Goal: Transaction & Acquisition: Purchase product/service

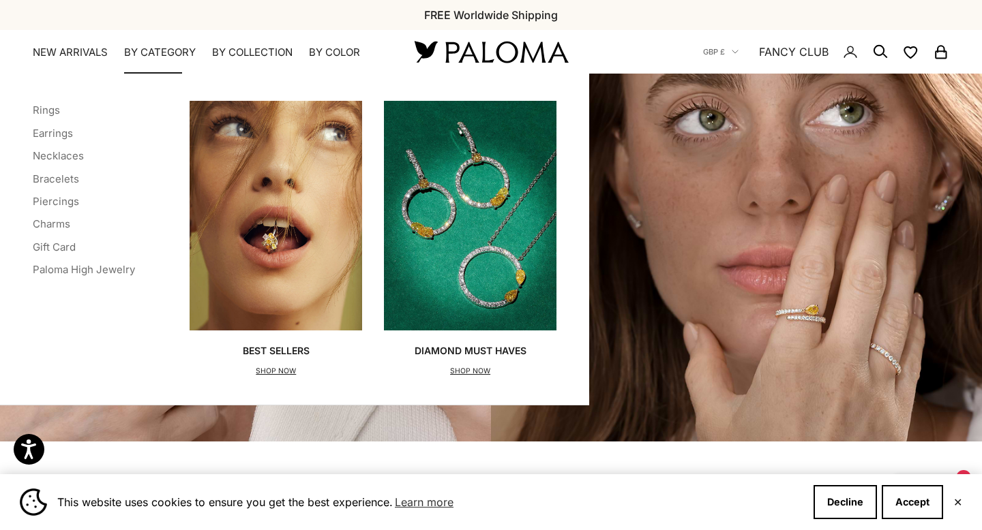
click at [157, 48] on summary "By Category" at bounding box center [160, 53] width 72 height 14
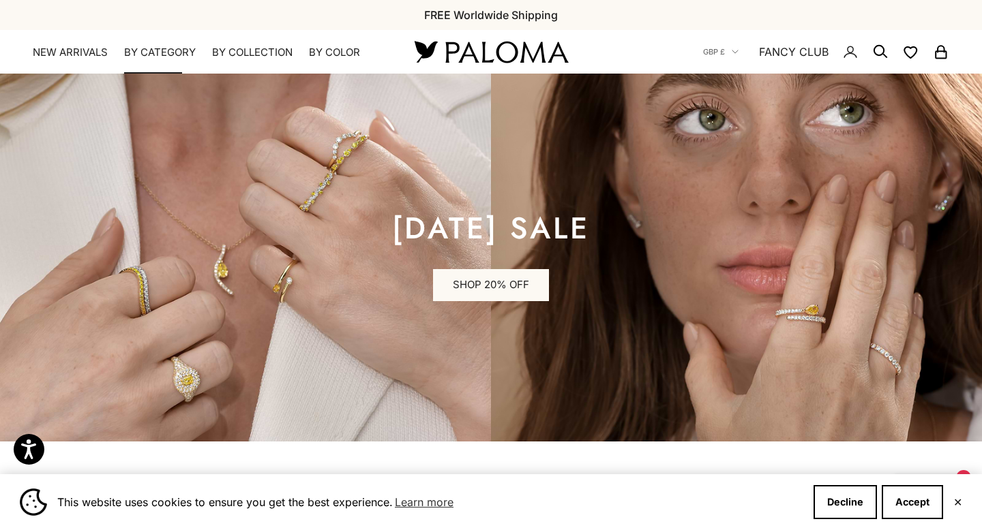
click at [157, 47] on summary "By Category" at bounding box center [160, 53] width 72 height 14
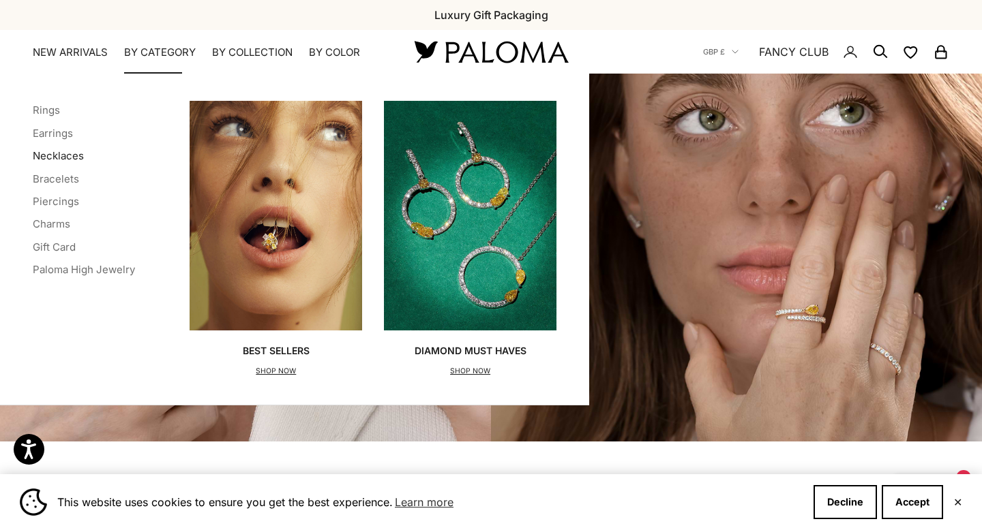
click at [69, 154] on link "Necklaces" at bounding box center [58, 155] width 51 height 13
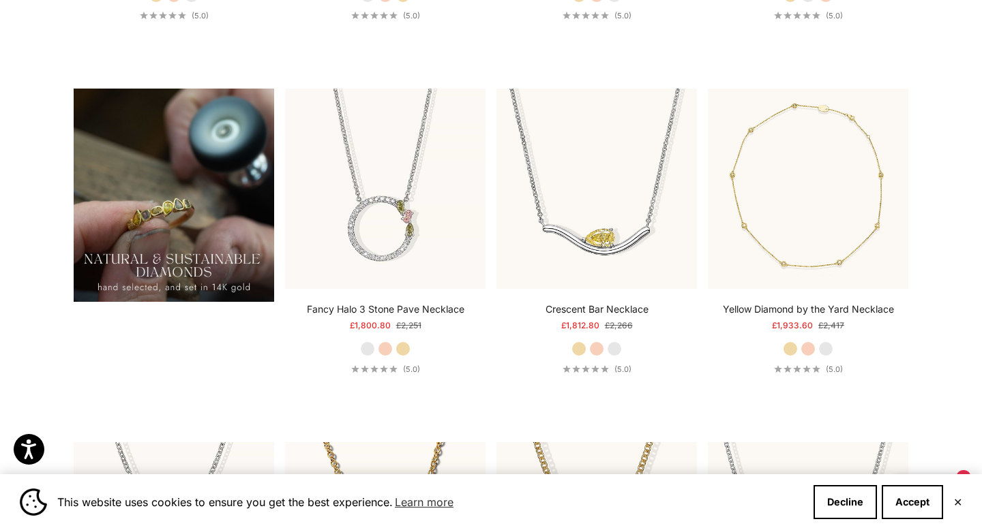
scroll to position [1092, 0]
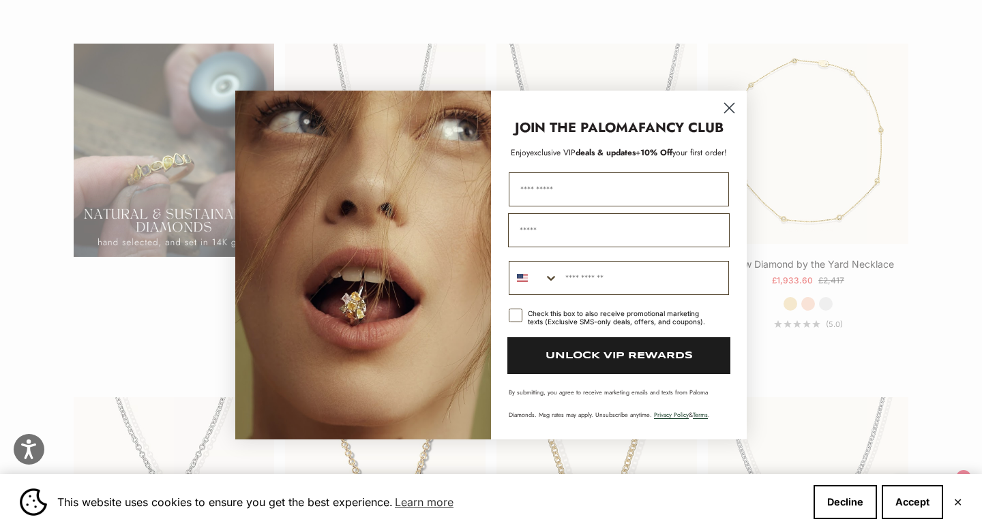
click at [727, 106] on icon "Close dialog" at bounding box center [730, 109] width 10 height 10
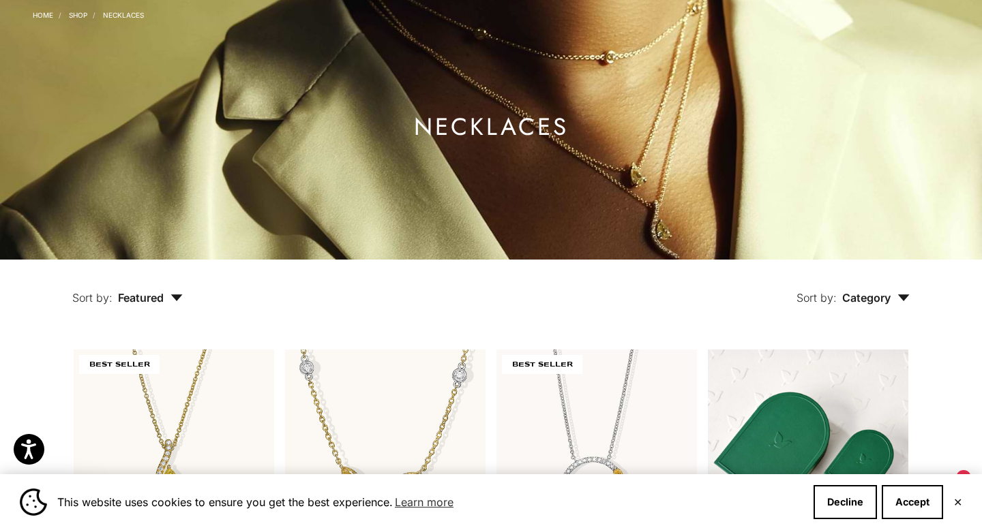
scroll to position [0, 0]
